Goal: Transaction & Acquisition: Purchase product/service

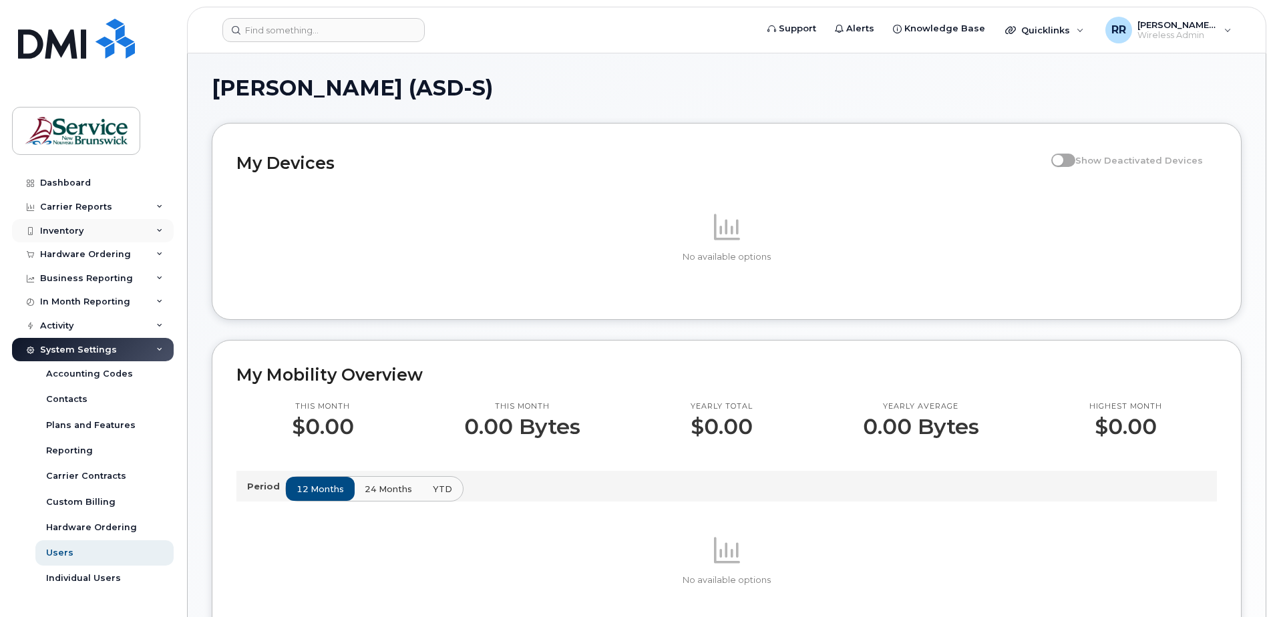
click at [60, 234] on div "Inventory" at bounding box center [61, 231] width 43 height 11
click at [50, 329] on div "Activity" at bounding box center [56, 326] width 33 height 11
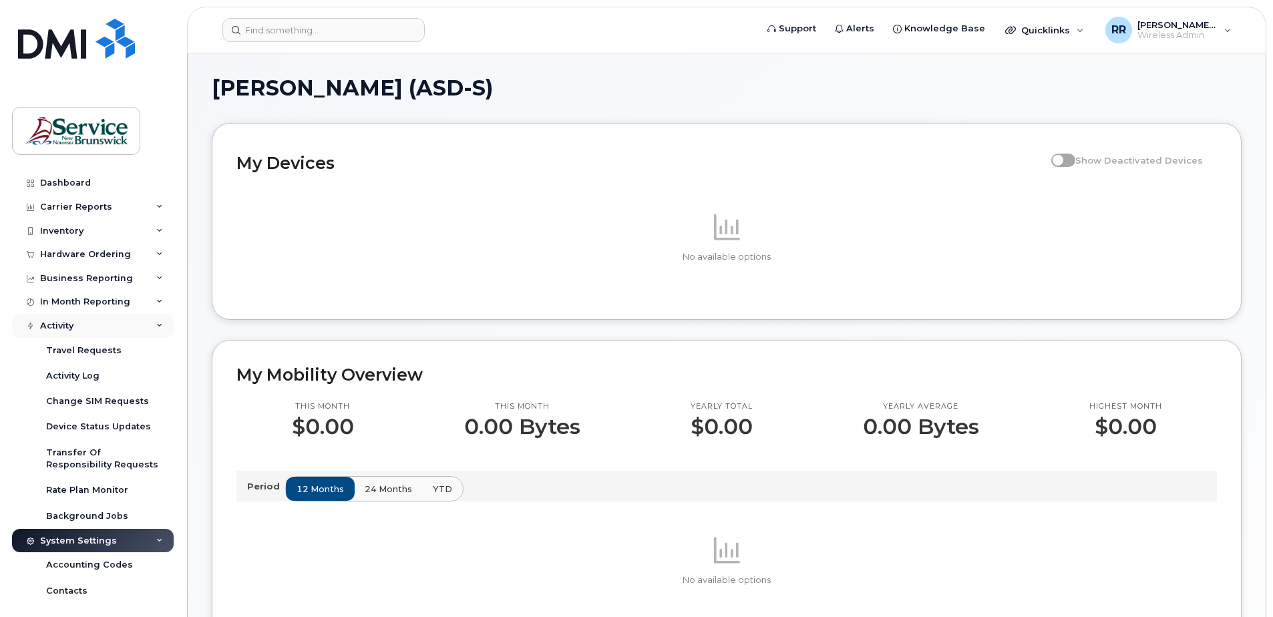
click at [50, 329] on div "Activity" at bounding box center [56, 326] width 33 height 11
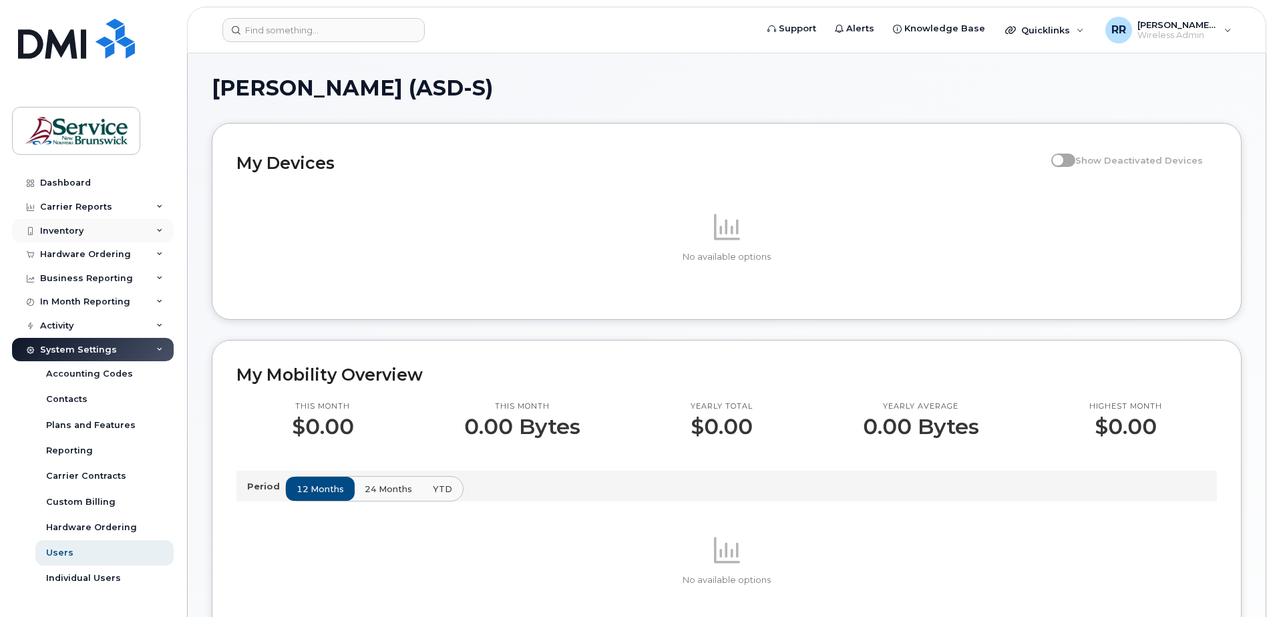
click at [67, 231] on div "Inventory" at bounding box center [61, 231] width 43 height 11
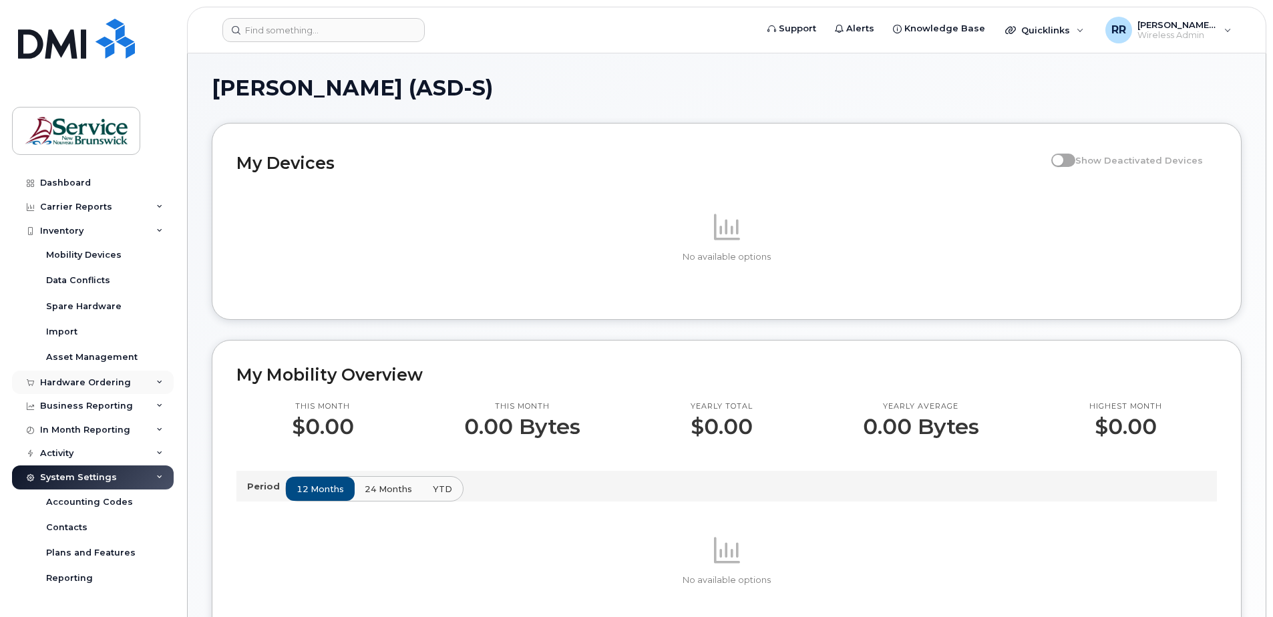
click at [49, 382] on div "Hardware Ordering" at bounding box center [85, 382] width 91 height 11
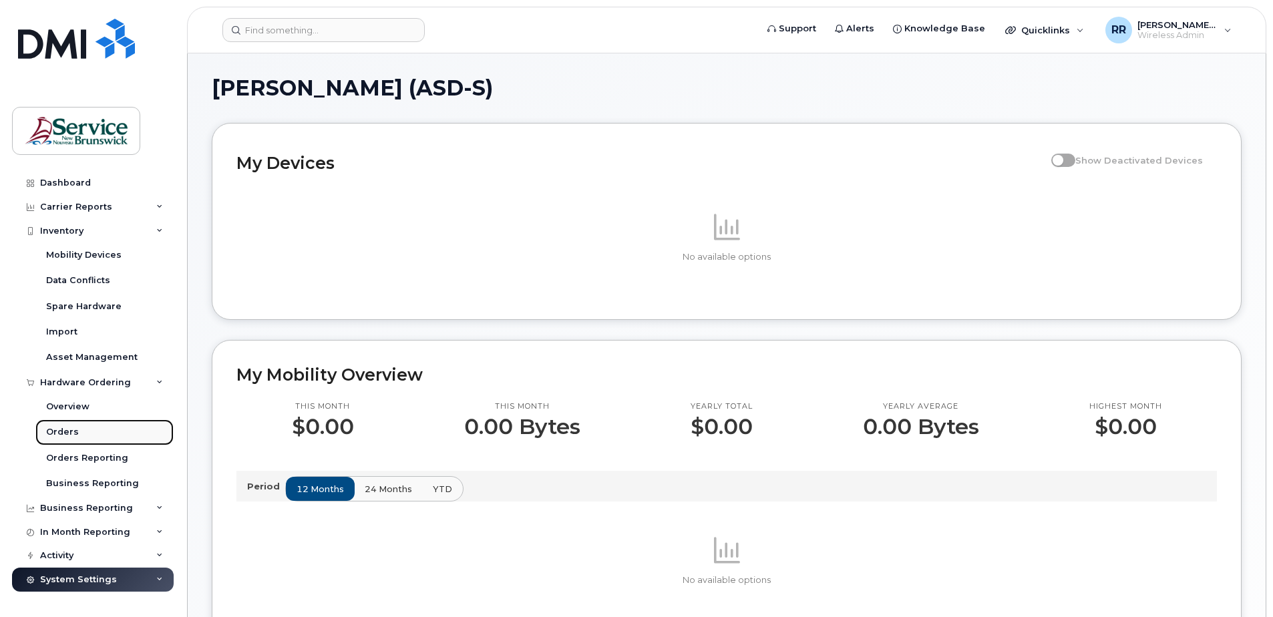
click at [62, 428] on div "Orders" at bounding box center [62, 432] width 33 height 12
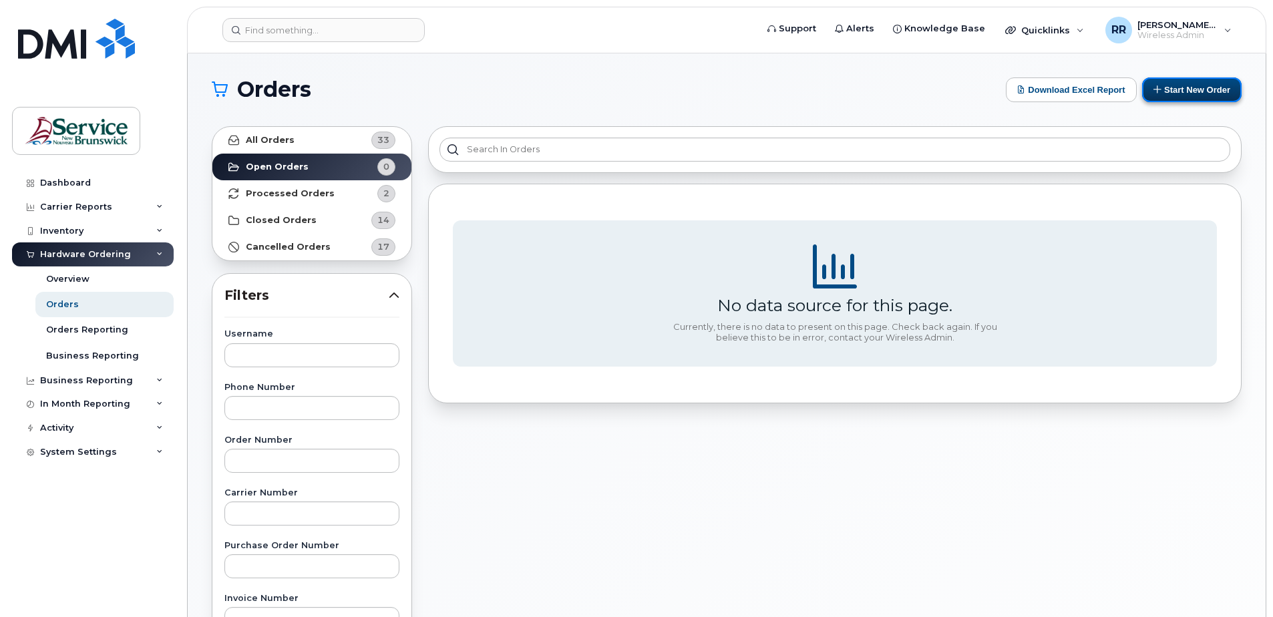
click at [1179, 88] on button "Start New Order" at bounding box center [1192, 89] width 100 height 25
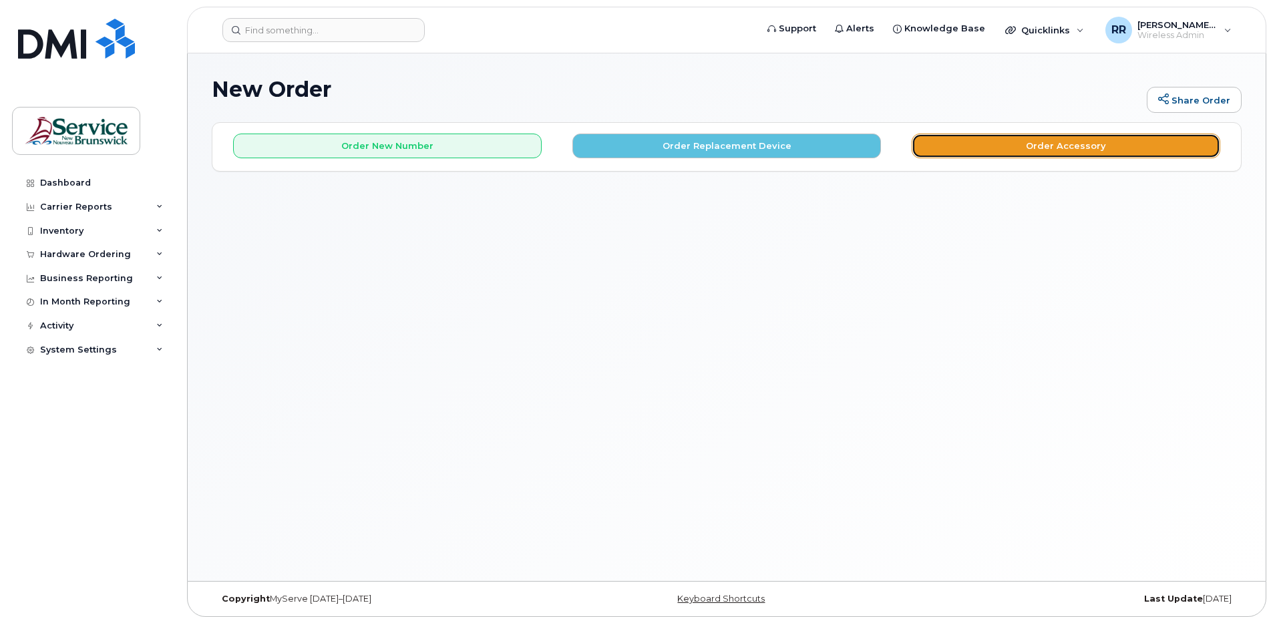
click at [1062, 145] on button "Order Accessory" at bounding box center [1066, 146] width 309 height 25
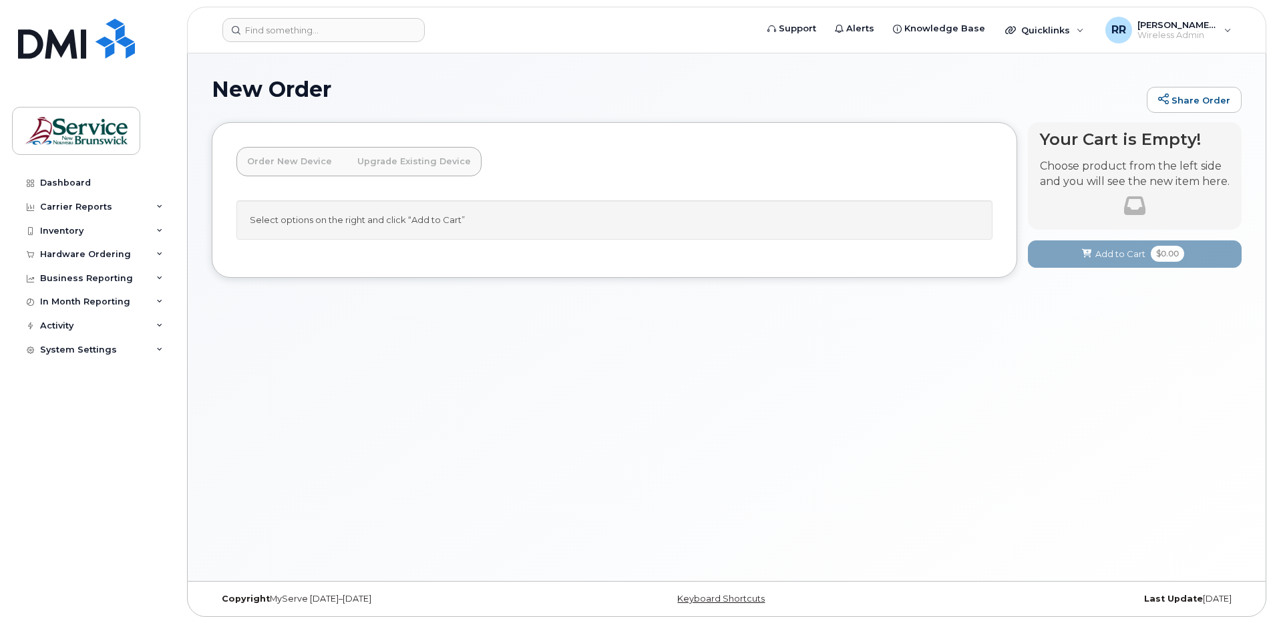
click at [387, 164] on link "Upgrade Existing Device" at bounding box center [414, 161] width 135 height 29
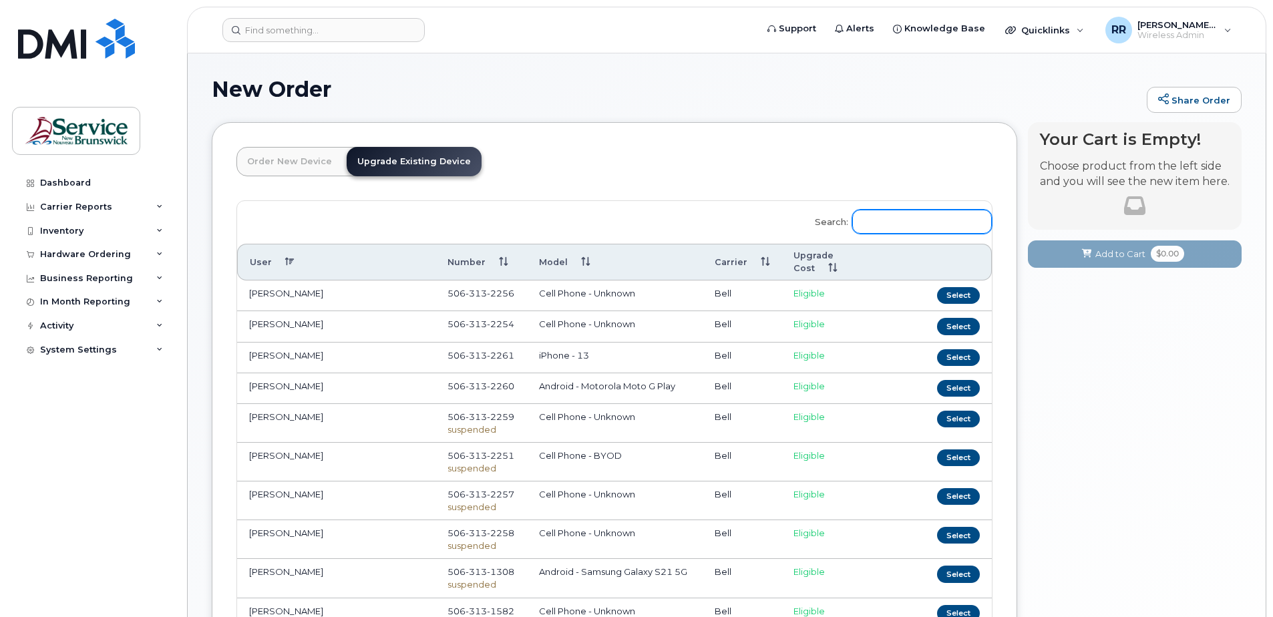
click at [889, 226] on input "Search:" at bounding box center [922, 222] width 140 height 24
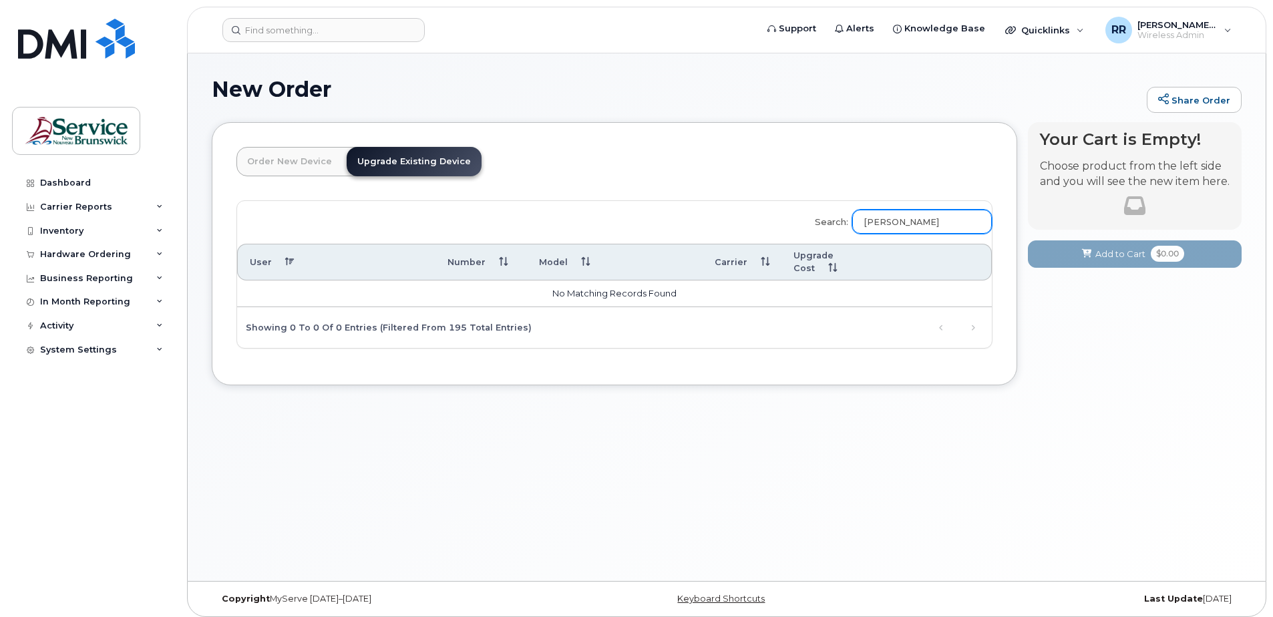
click at [891, 216] on input "[PERSON_NAME]" at bounding box center [922, 222] width 140 height 24
click at [901, 216] on input "[PERSON_NAME]" at bounding box center [922, 222] width 140 height 24
type input "[PERSON_NAME]"
click at [154, 257] on div "Hardware Ordering" at bounding box center [93, 255] width 162 height 24
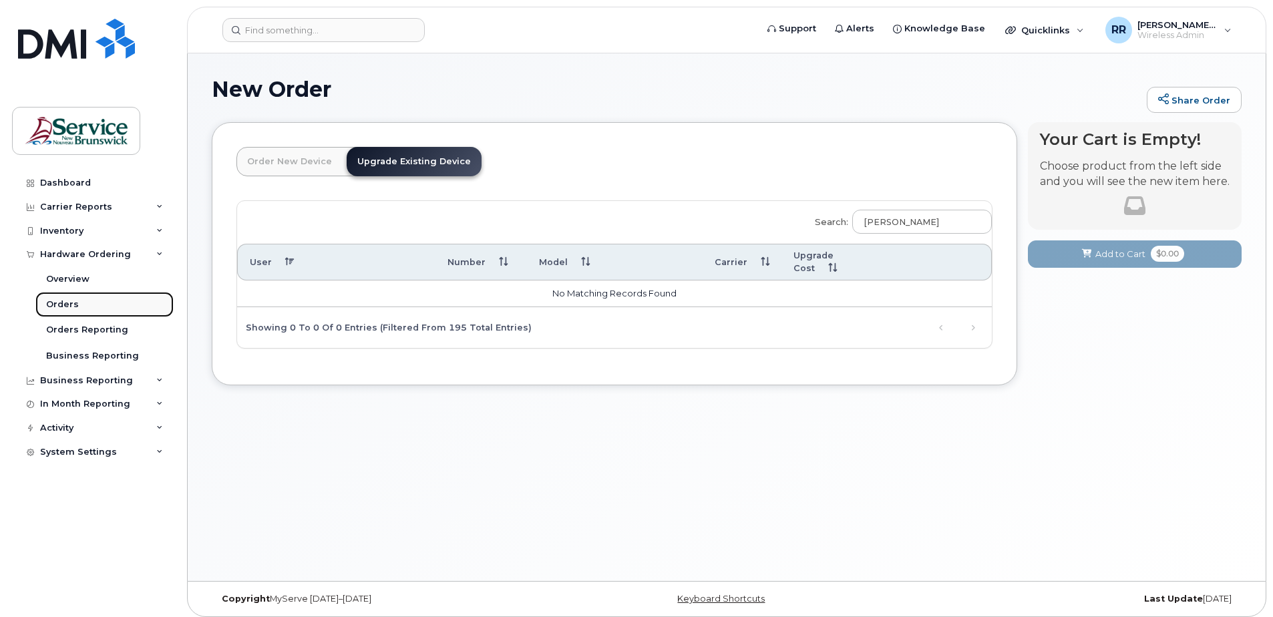
click at [72, 298] on link "Orders" at bounding box center [104, 304] width 138 height 25
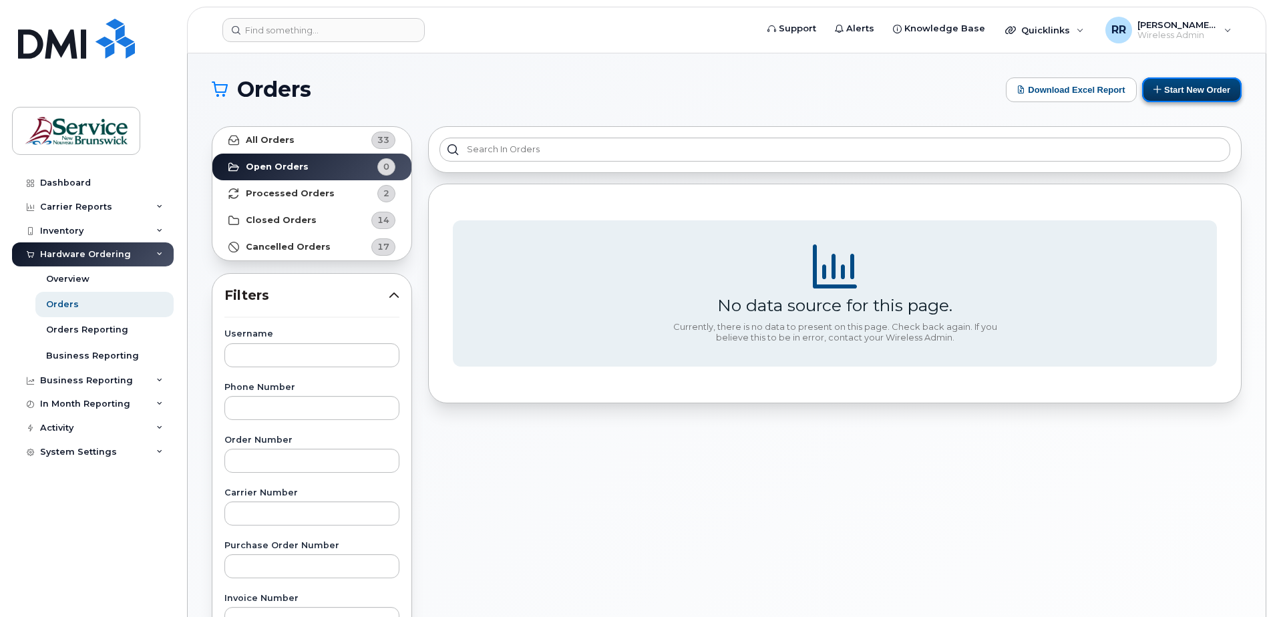
click at [1200, 86] on button "Start New Order" at bounding box center [1192, 89] width 100 height 25
click at [285, 188] on strong "Processed Orders" at bounding box center [290, 193] width 89 height 11
